Goal: Communication & Community: Participate in discussion

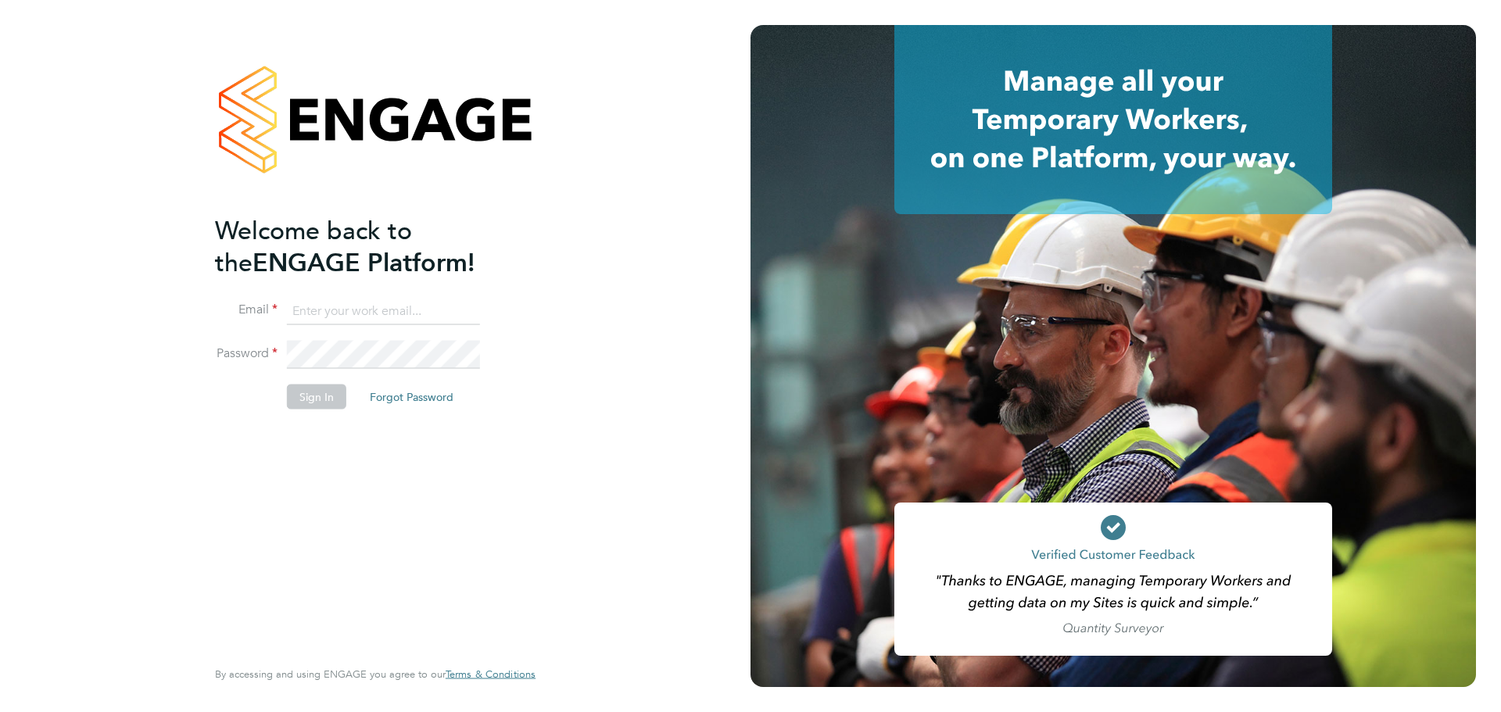
type input "[PERSON_NAME][EMAIL_ADDRESS][PERSON_NAME][DOMAIN_NAME]"
click at [323, 391] on button "Sign In" at bounding box center [316, 396] width 59 height 25
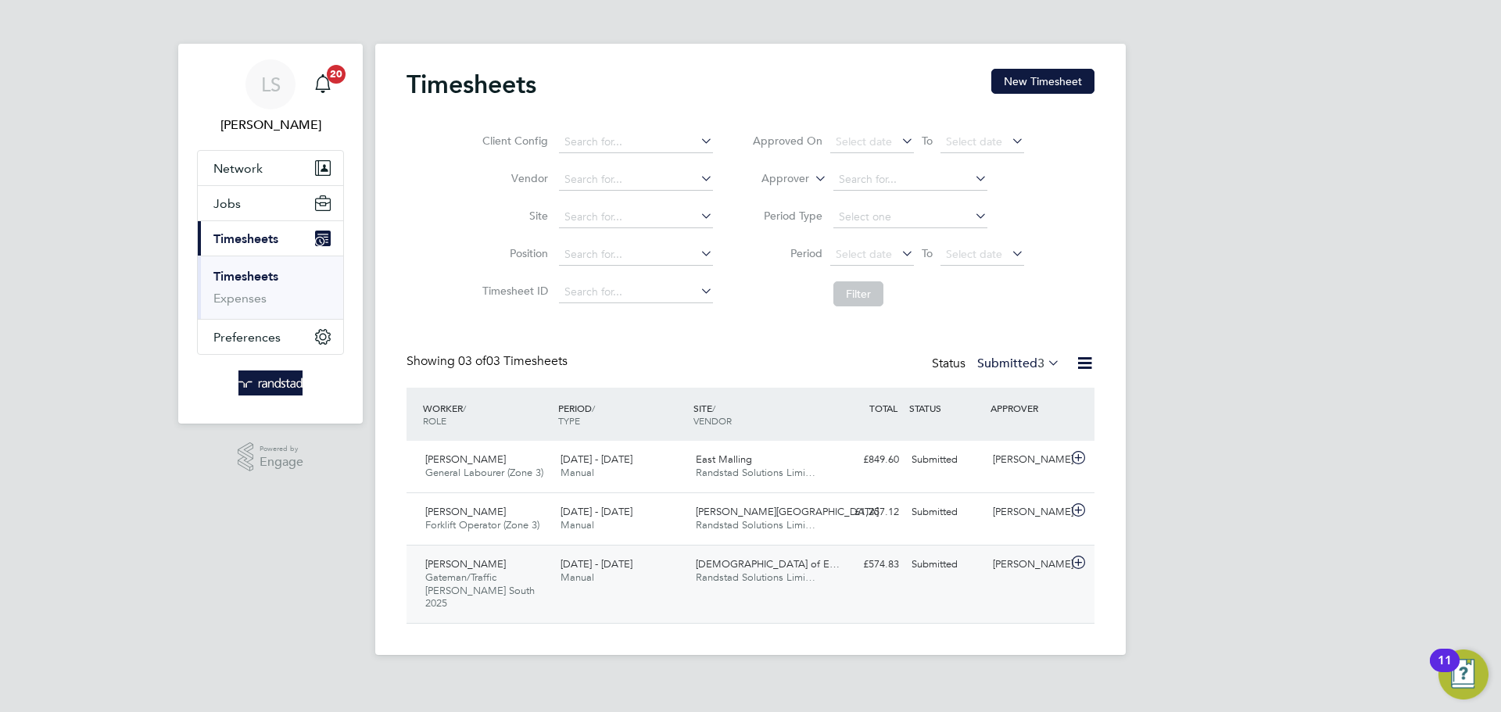
click at [632, 560] on span "[DATE] - [DATE]" at bounding box center [596, 563] width 72 height 13
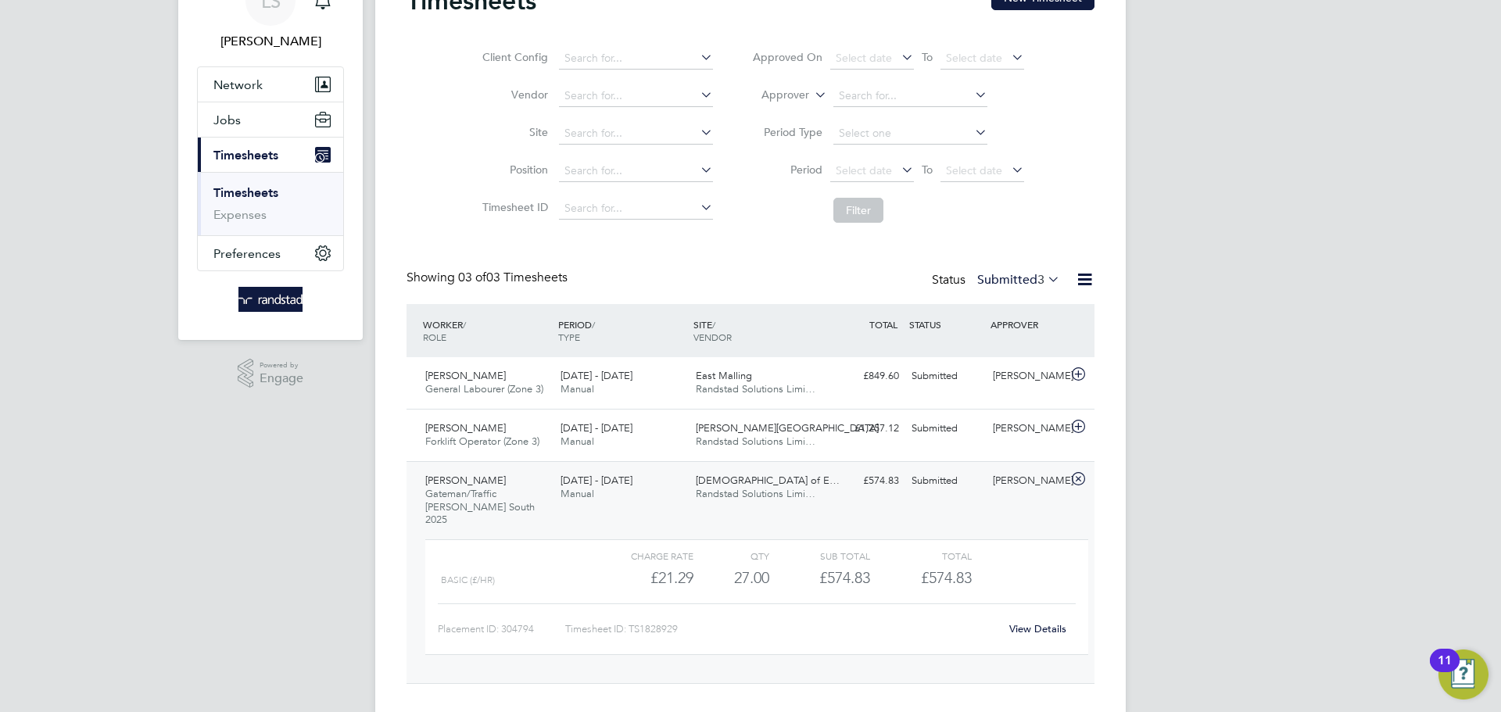
scroll to position [99, 0]
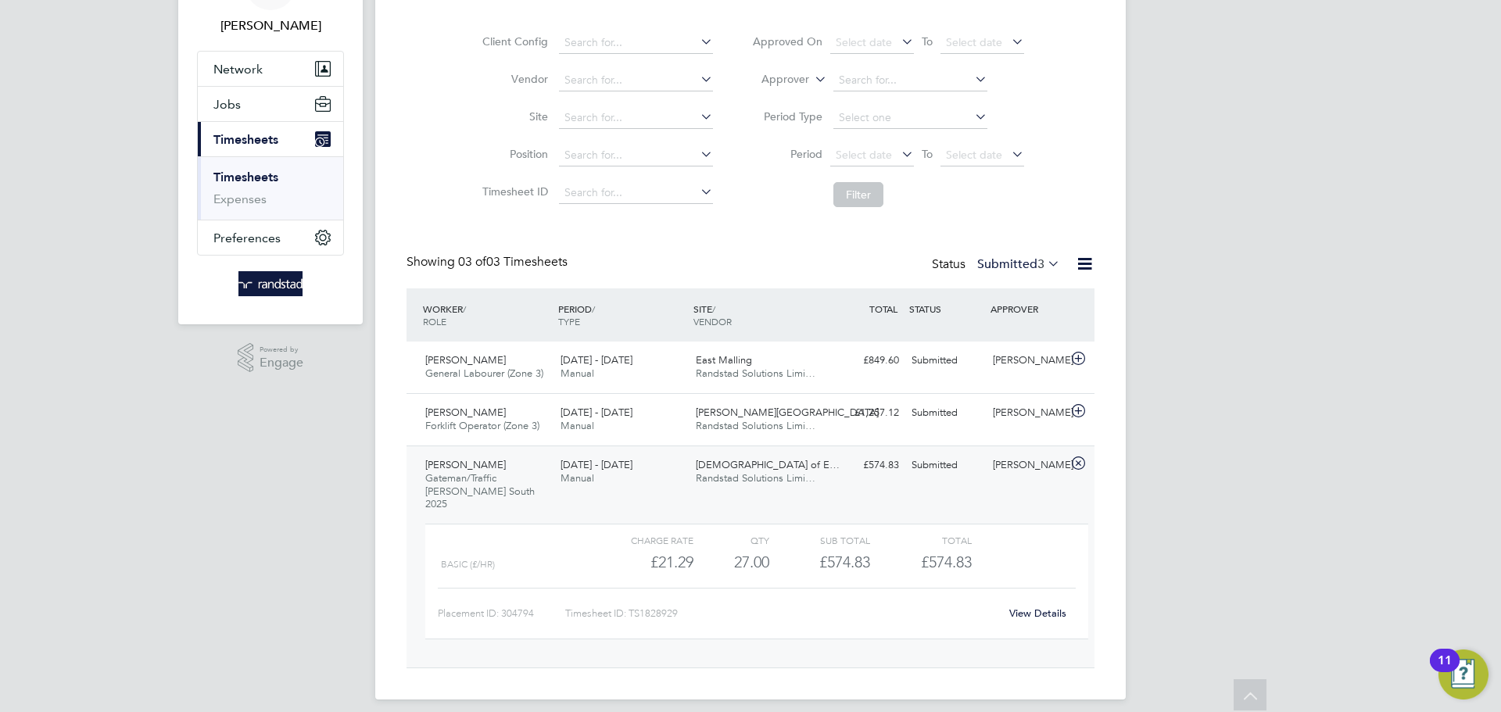
click at [1049, 607] on link "View Details" at bounding box center [1037, 613] width 57 height 13
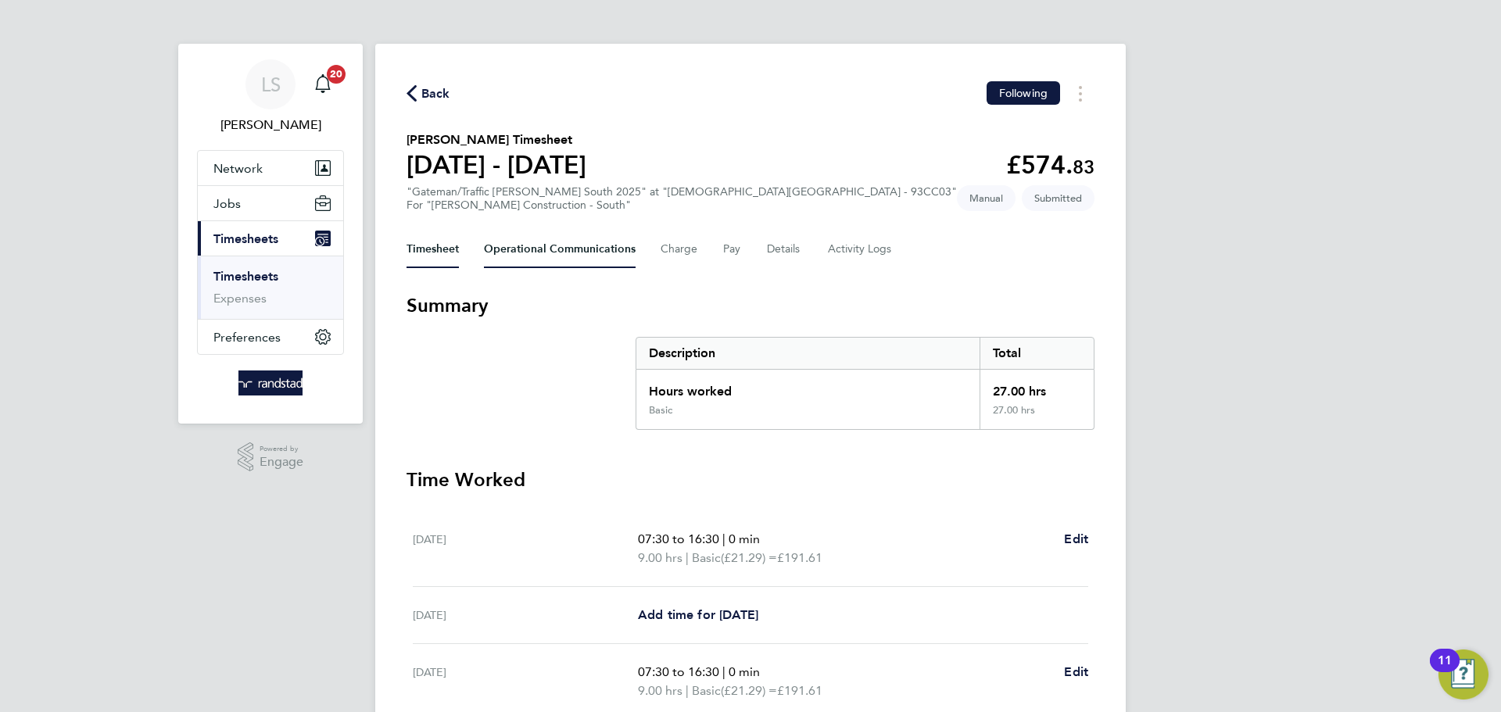
click at [610, 250] on Communications-tab "Operational Communications" at bounding box center [560, 250] width 152 height 38
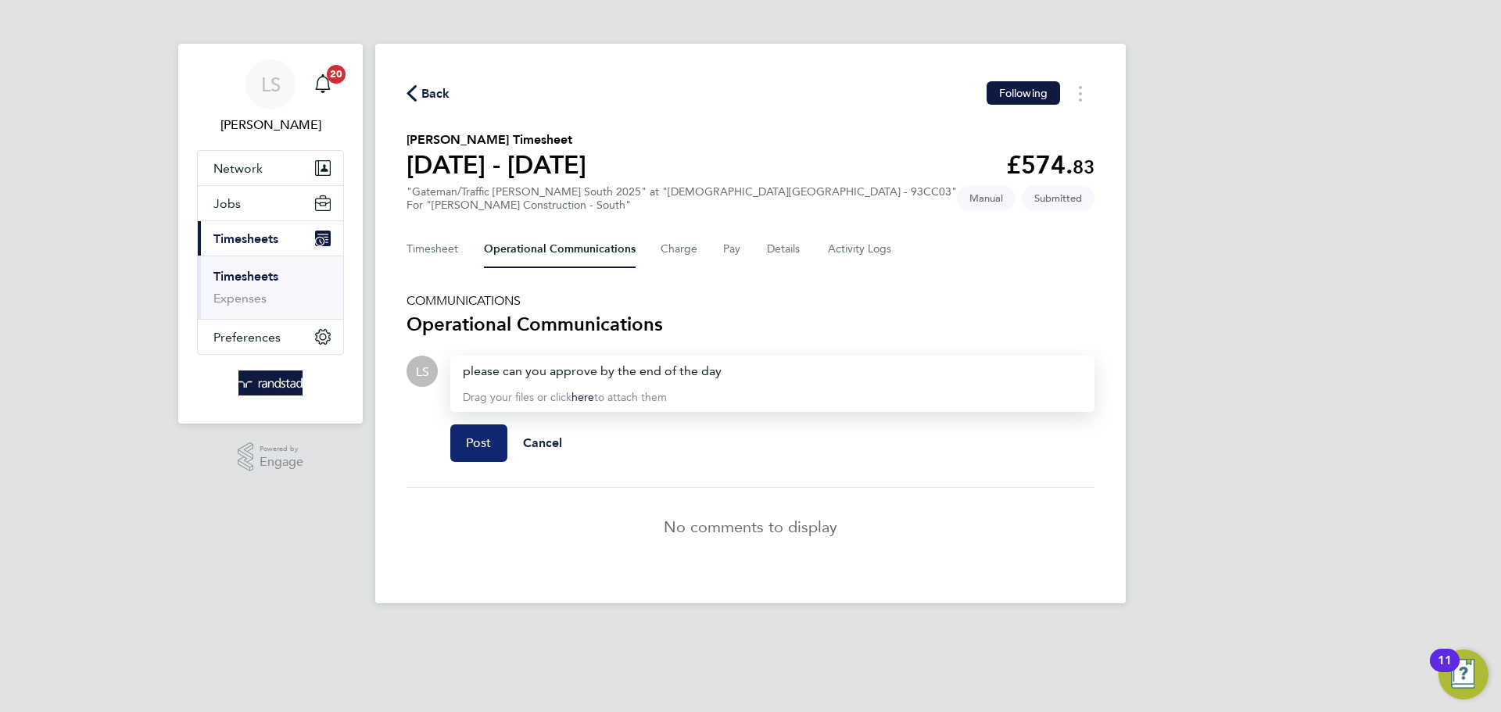
click at [500, 440] on button "Post" at bounding box center [478, 443] width 57 height 38
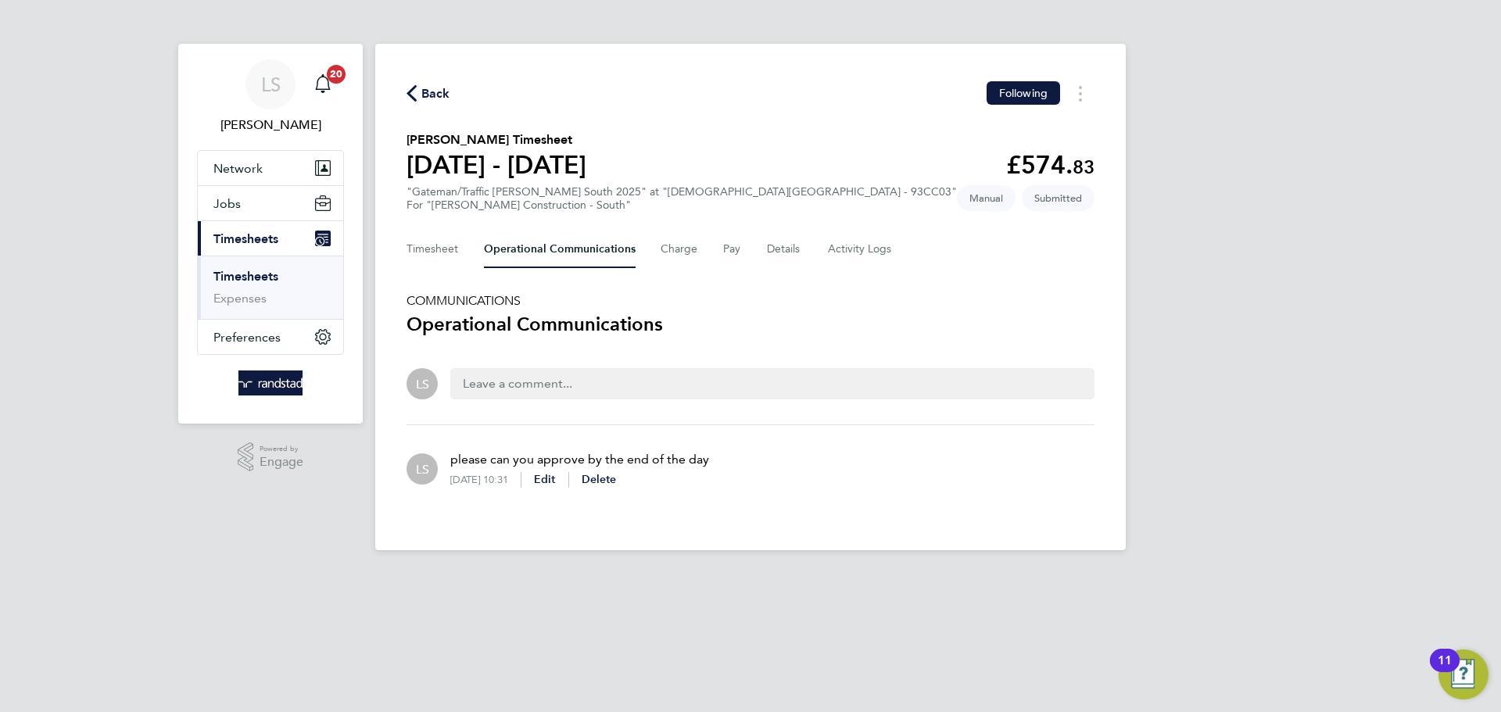
click at [422, 84] on span "Back" at bounding box center [435, 93] width 29 height 19
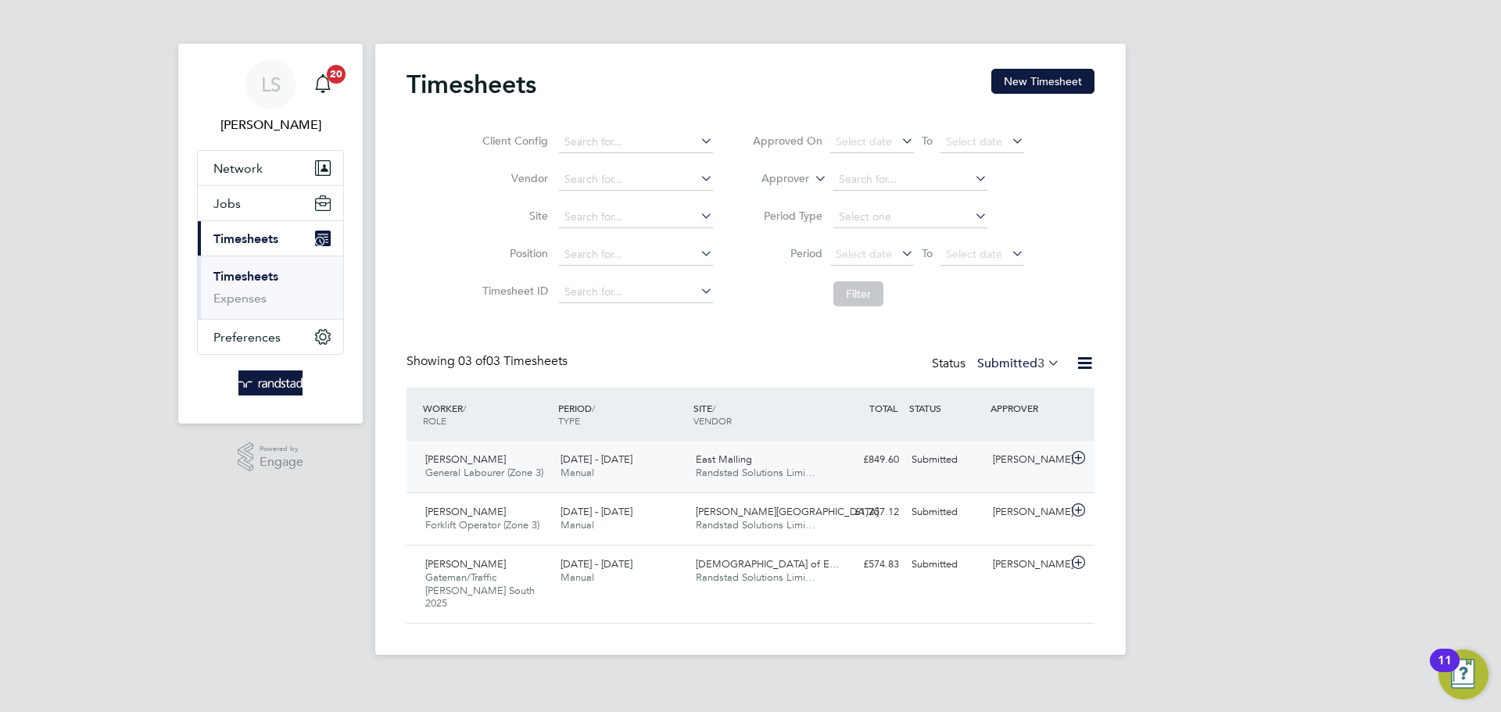
click at [562, 483] on div "[DATE] - [DATE] Manual" at bounding box center [621, 466] width 135 height 39
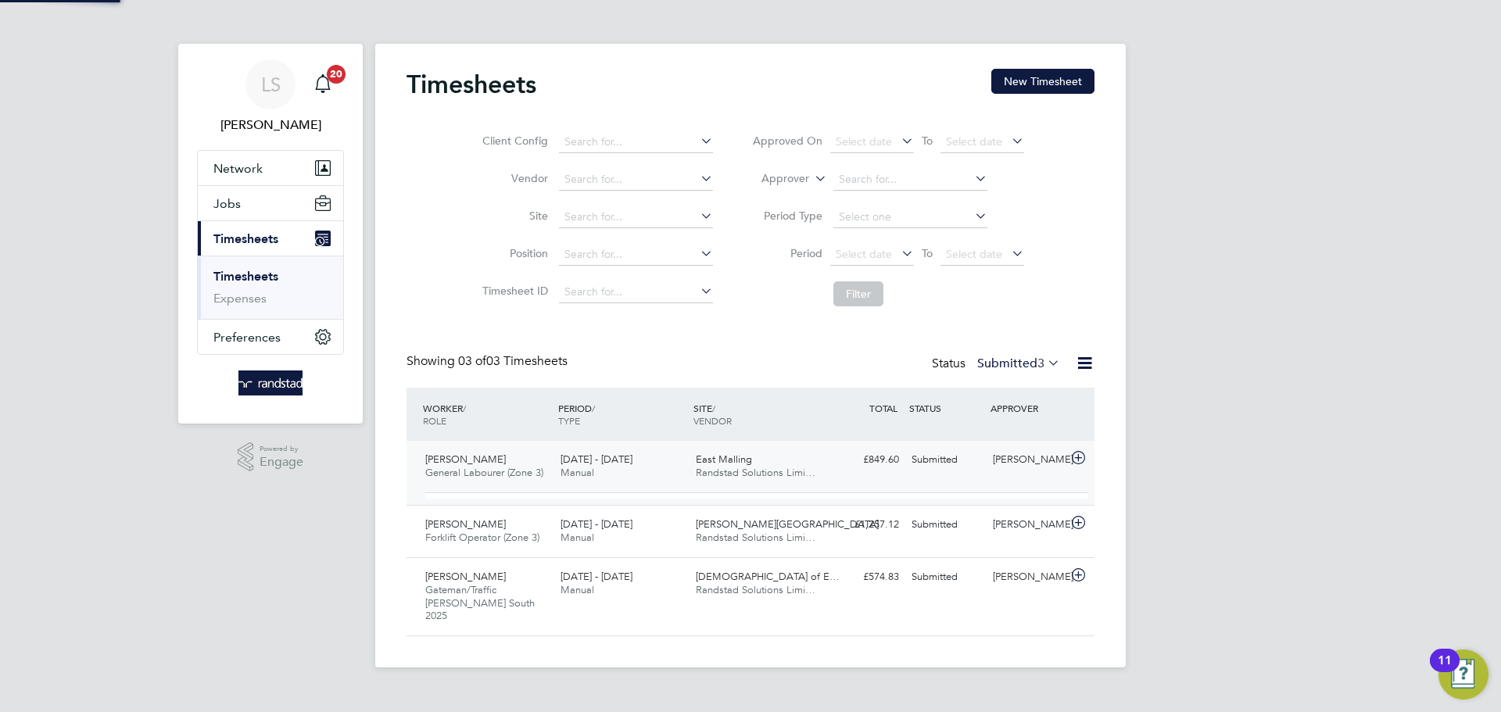
scroll to position [27, 152]
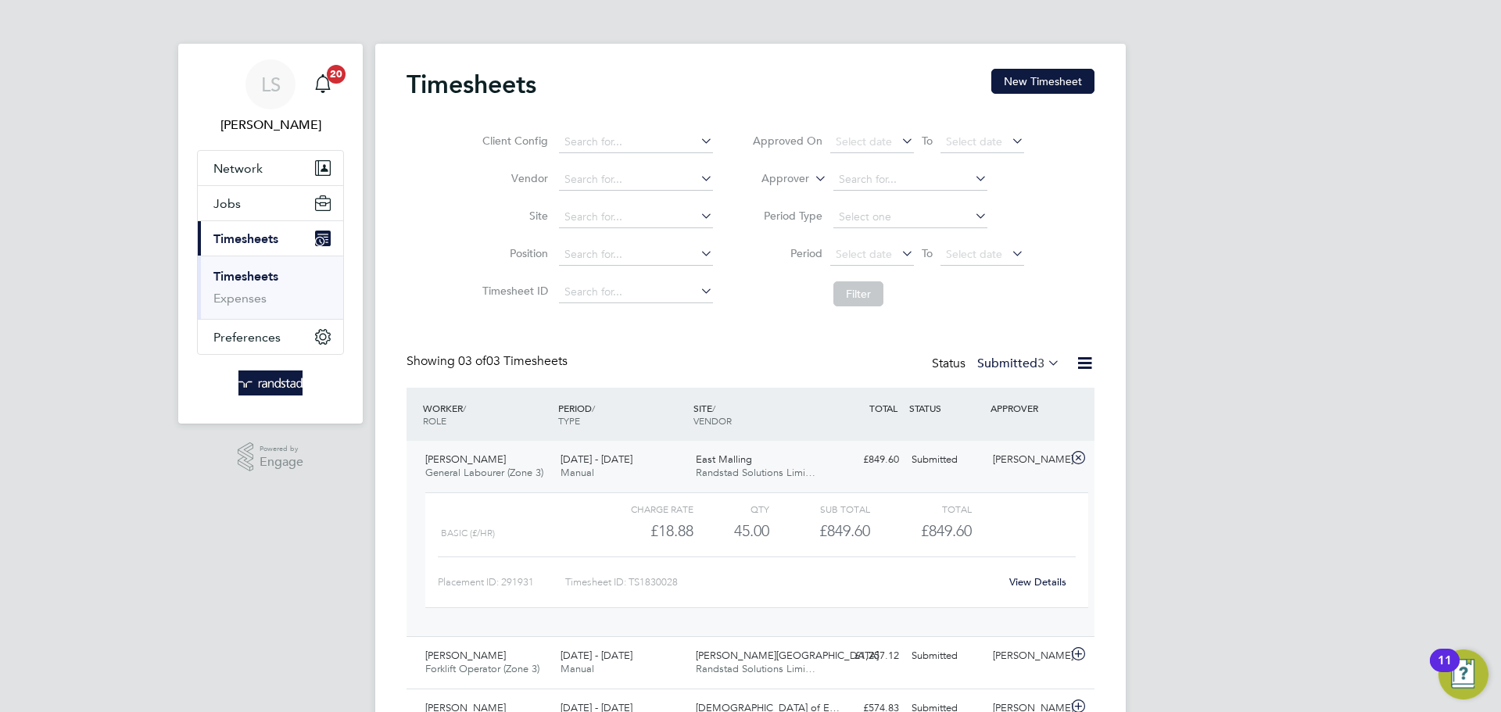
click at [1042, 582] on link "View Details" at bounding box center [1037, 581] width 57 height 13
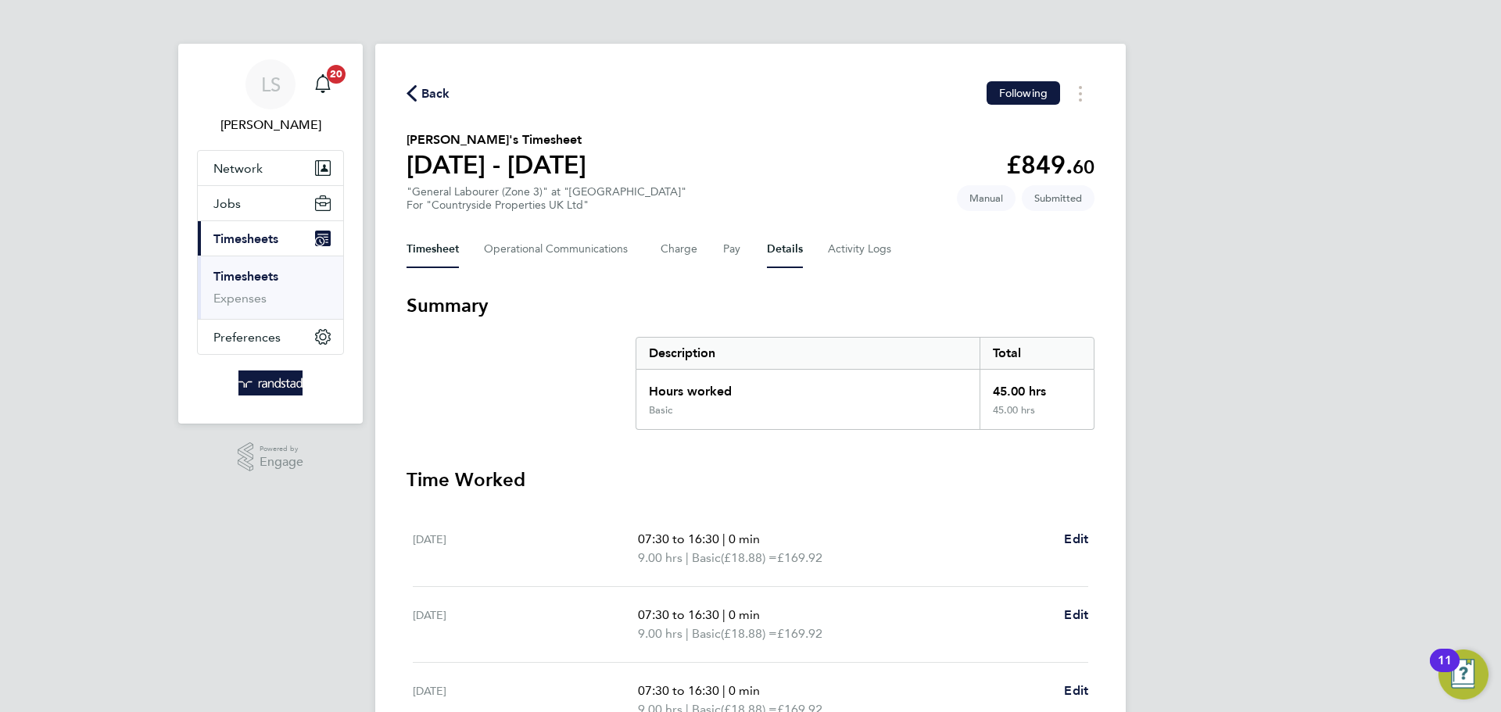
click at [772, 258] on button "Details" at bounding box center [785, 250] width 36 height 38
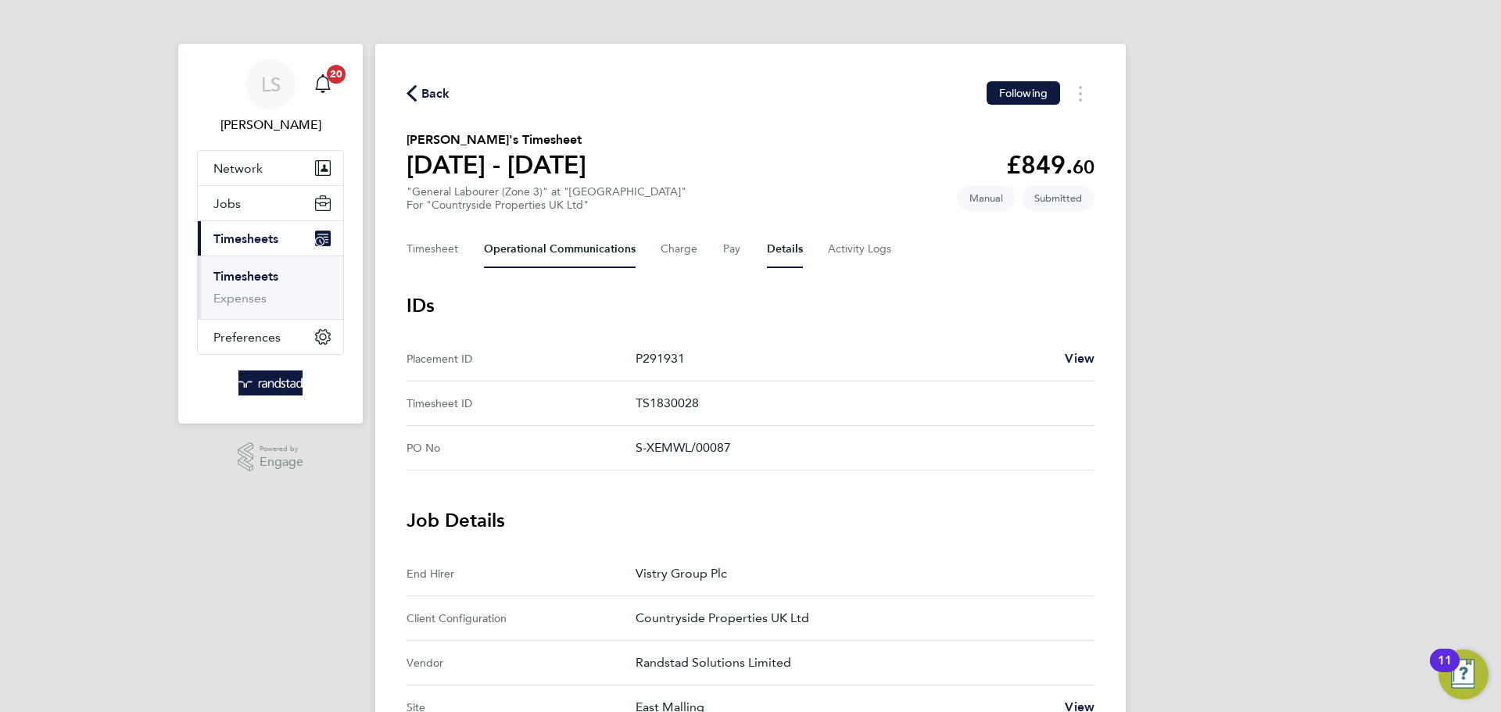
click at [553, 252] on Communications-tab "Operational Communications" at bounding box center [560, 250] width 152 height 38
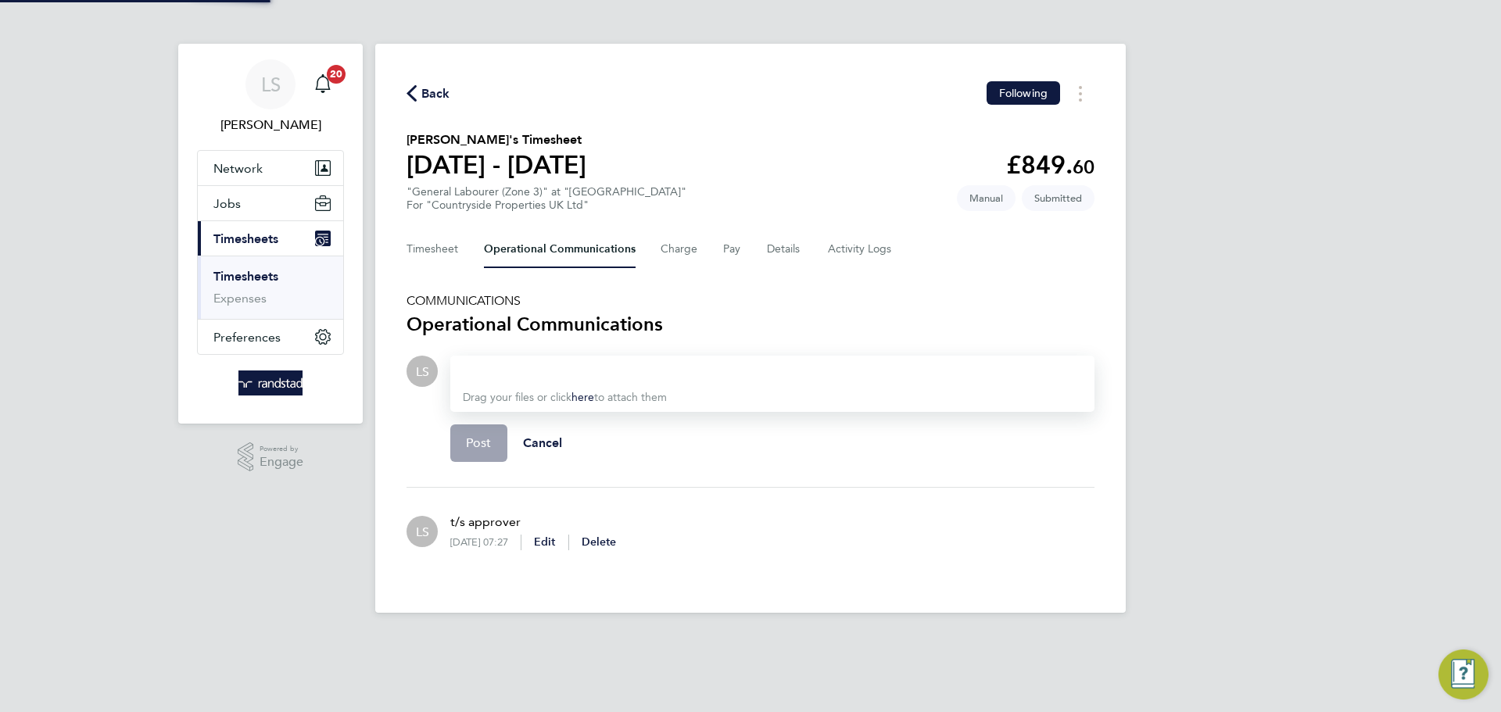
click at [793, 373] on div at bounding box center [772, 371] width 619 height 19
click at [793, 373] on div "please can you p" at bounding box center [772, 371] width 619 height 19
click at [470, 438] on span "Post" at bounding box center [479, 443] width 26 height 16
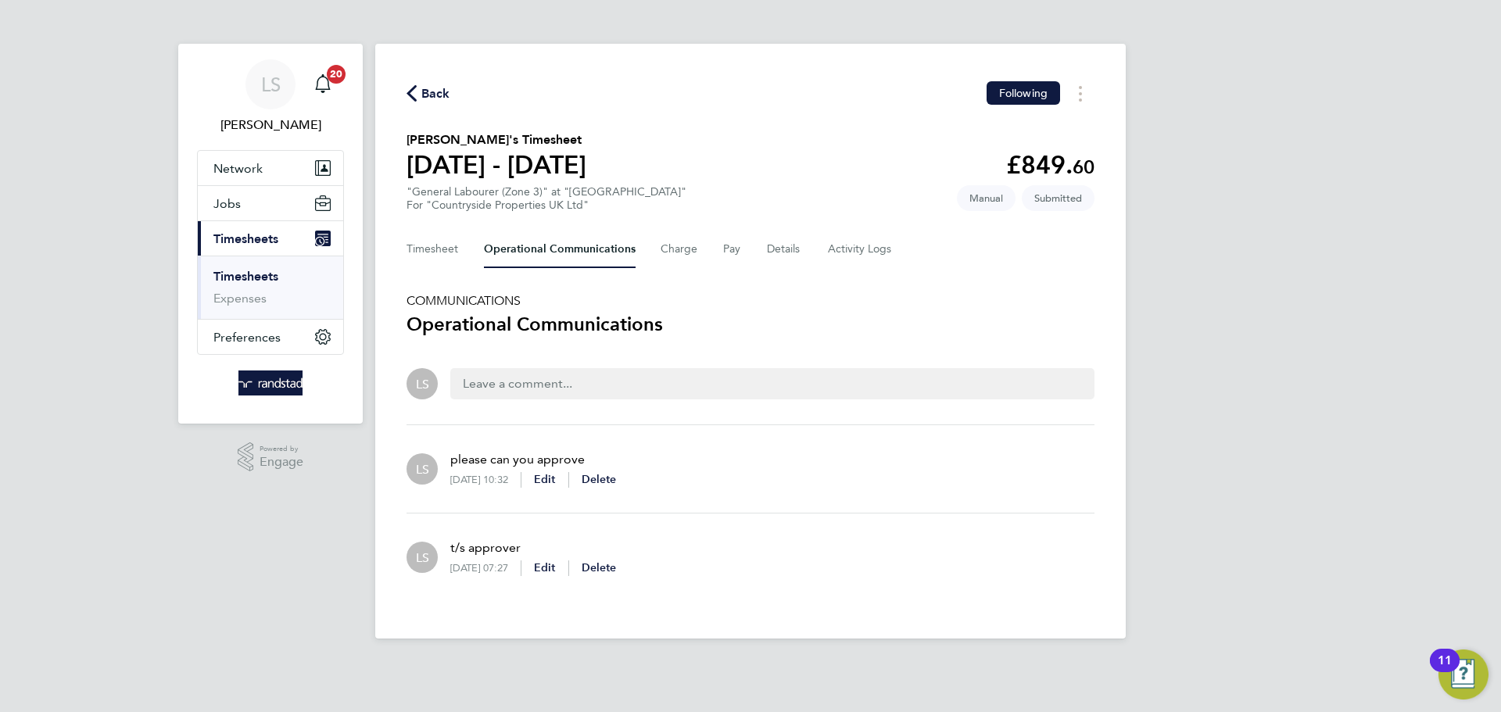
click at [426, 94] on span "Back" at bounding box center [435, 93] width 29 height 19
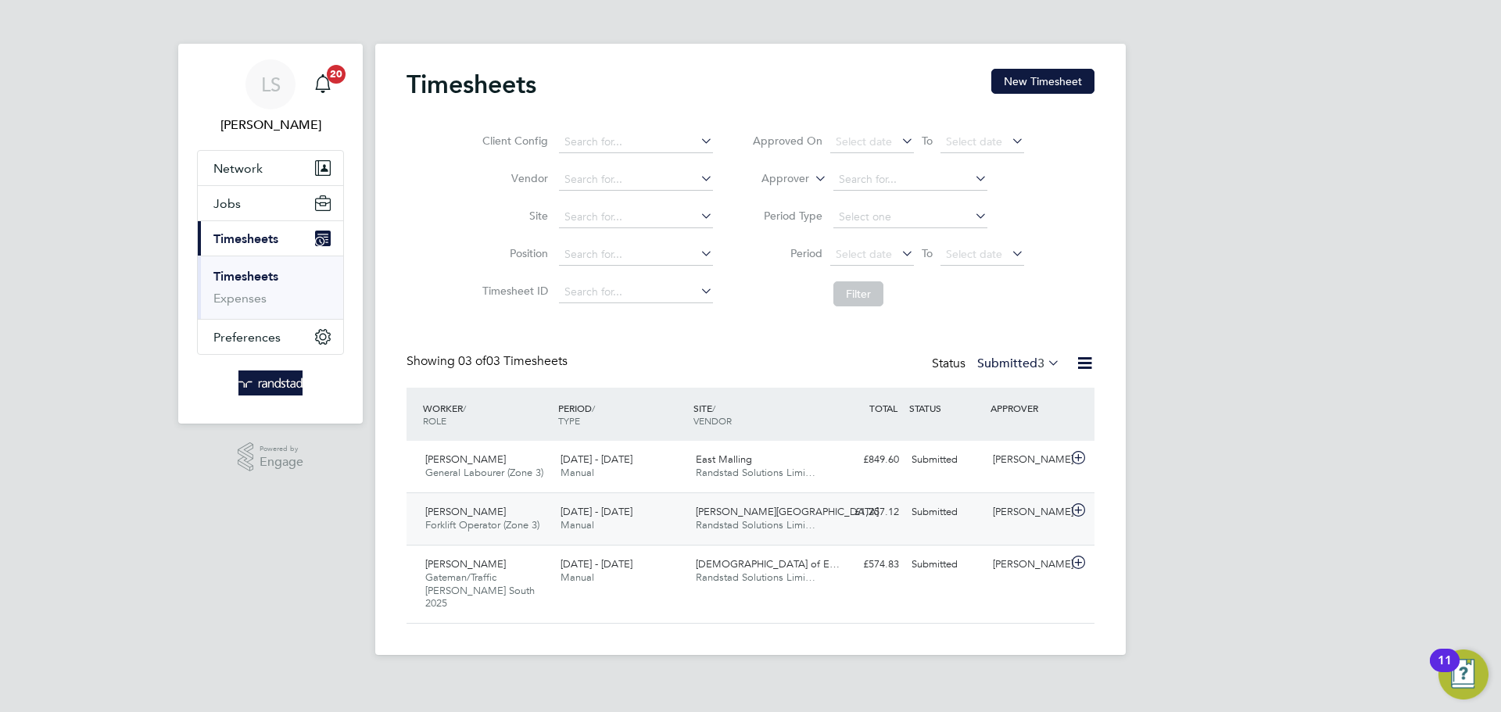
click at [585, 535] on div "22 - 28 Sep 2025 Manual" at bounding box center [621, 518] width 135 height 39
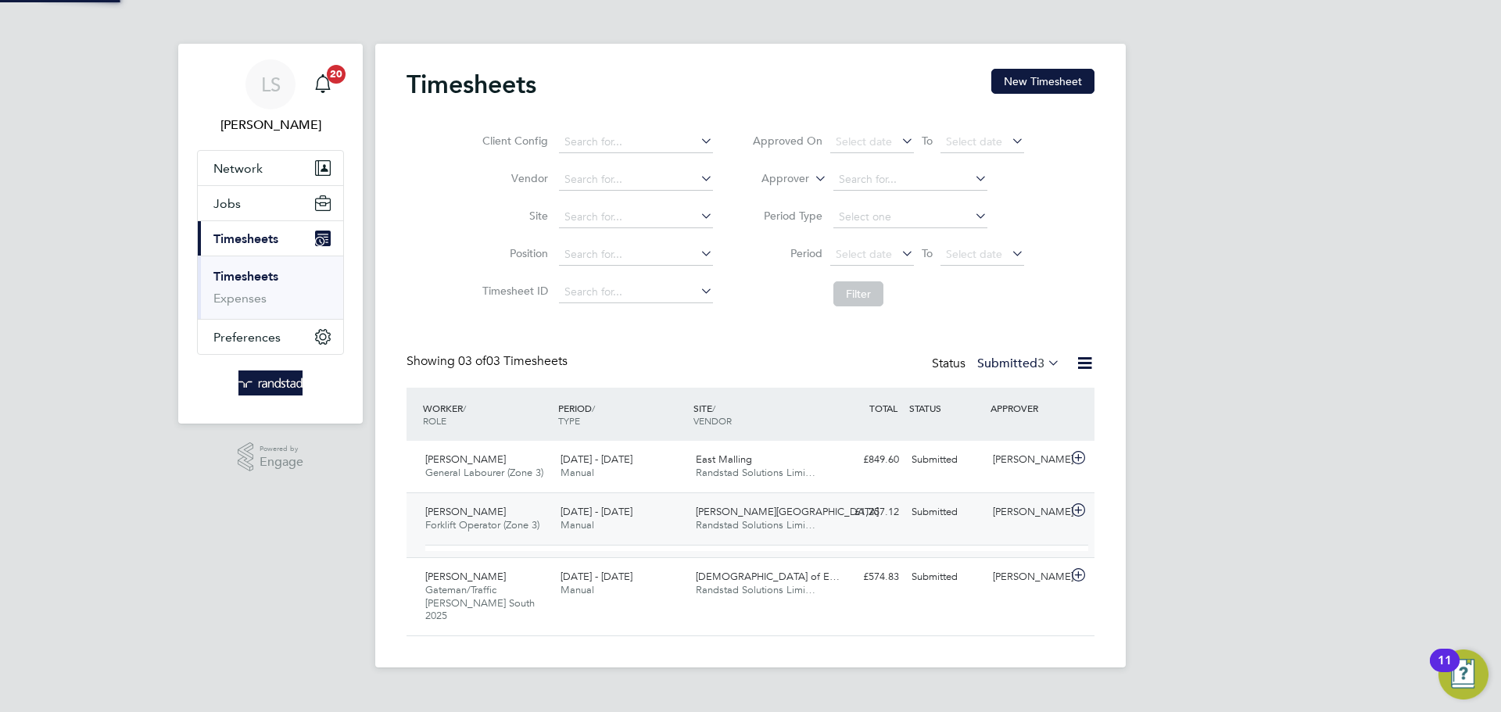
scroll to position [27, 152]
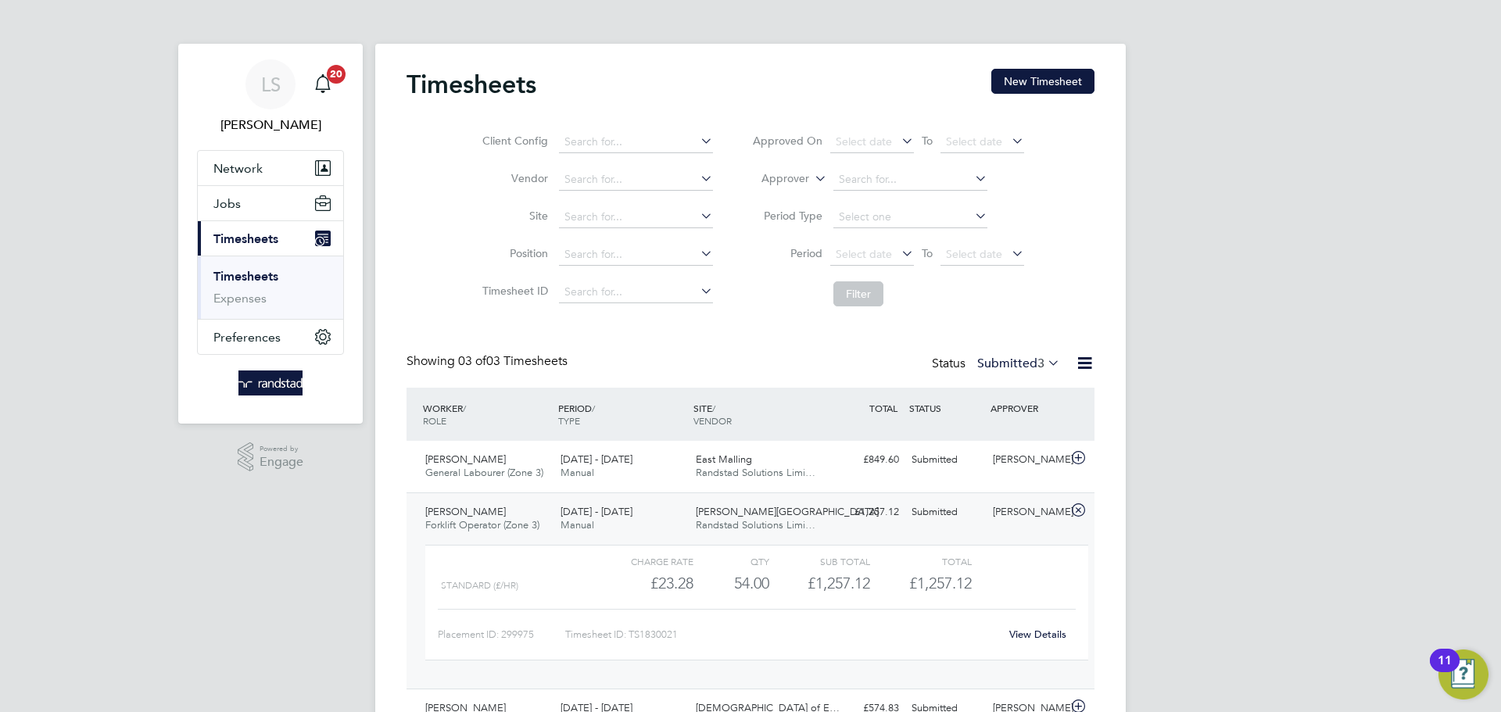
click at [1059, 638] on link "View Details" at bounding box center [1037, 634] width 57 height 13
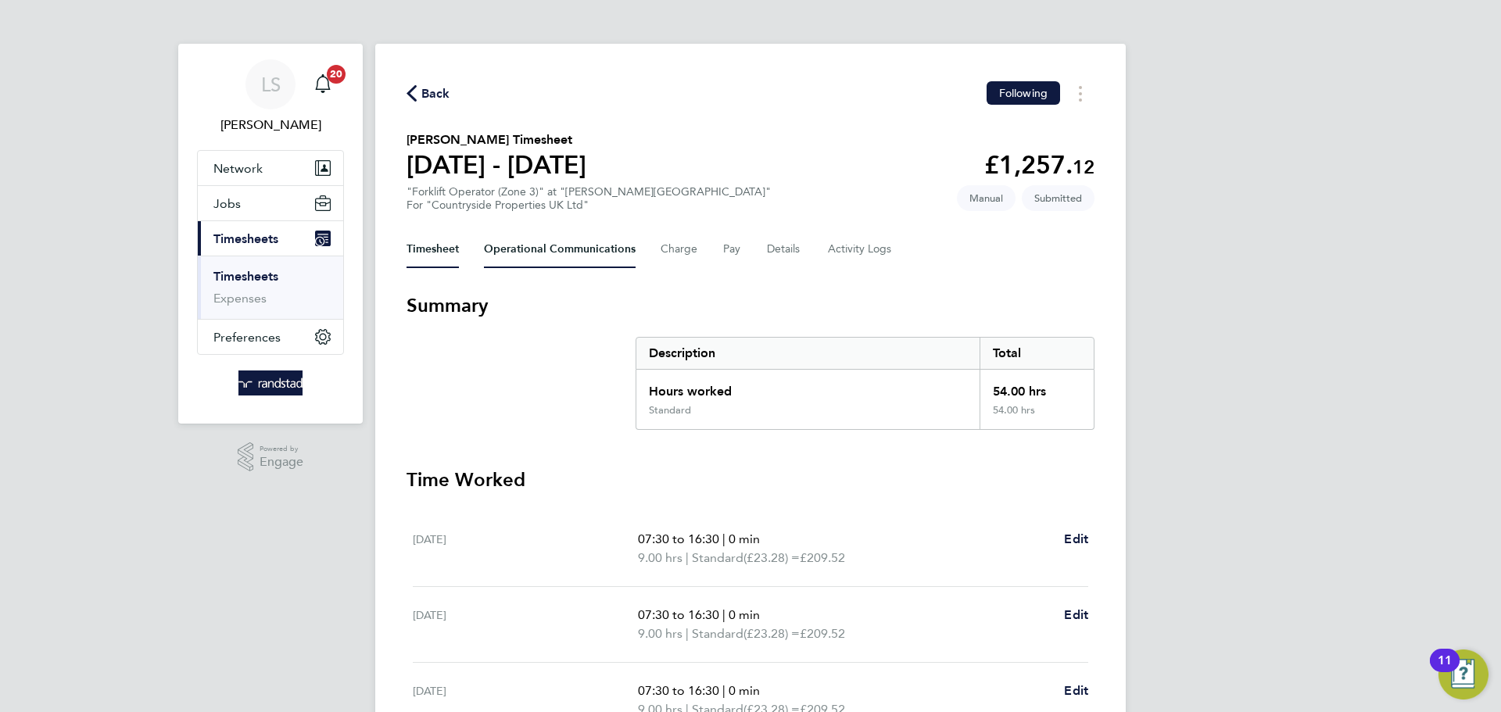
click at [578, 248] on Communications-tab "Operational Communications" at bounding box center [560, 250] width 152 height 38
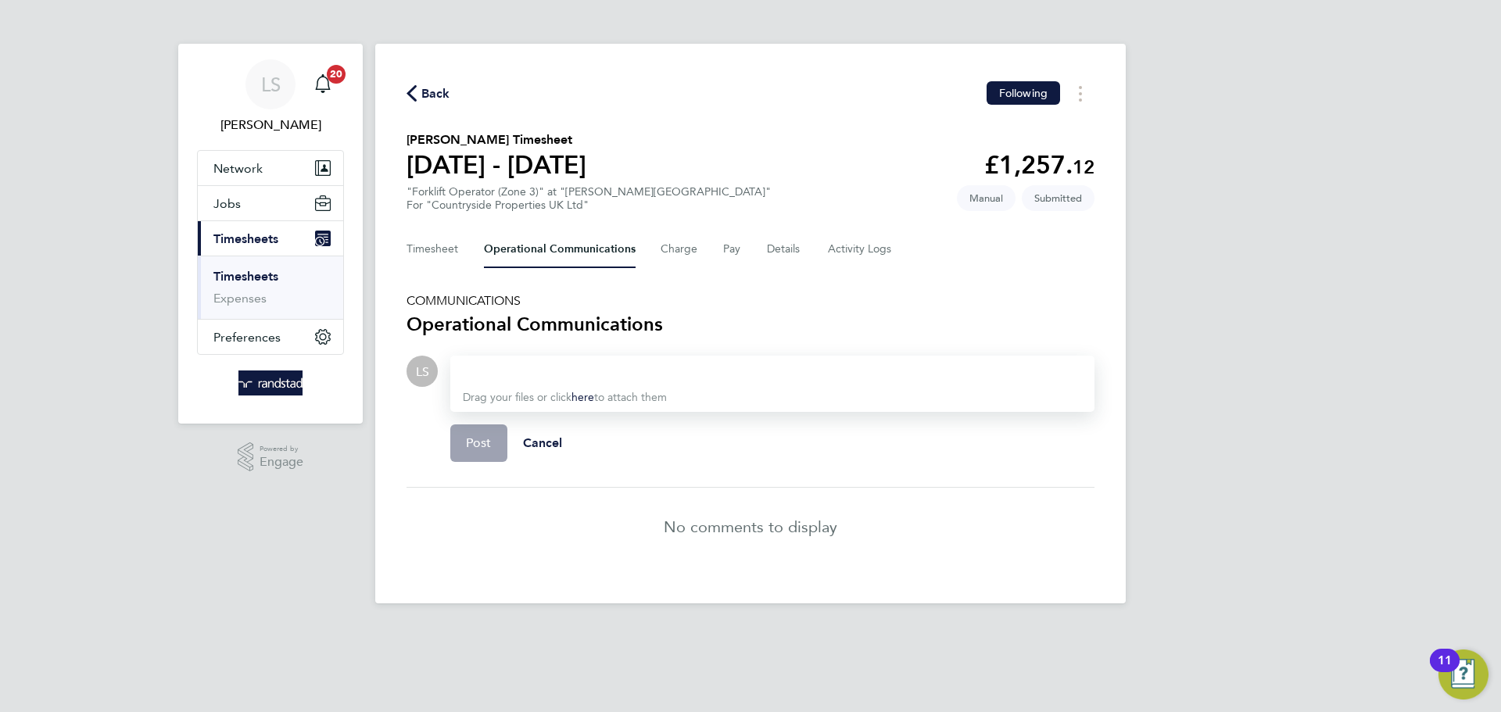
click at [550, 375] on div at bounding box center [772, 371] width 619 height 19
click at [487, 440] on span "Post" at bounding box center [479, 443] width 26 height 16
